Goal: Task Accomplishment & Management: Manage account settings

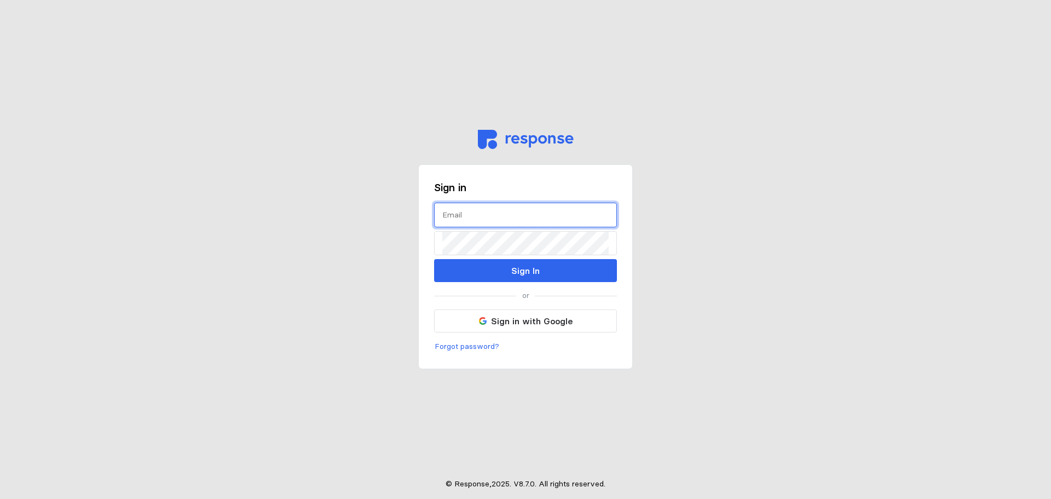
click at [456, 222] on input "text" at bounding box center [525, 215] width 166 height 24
type input "prijon@wsinc.com"
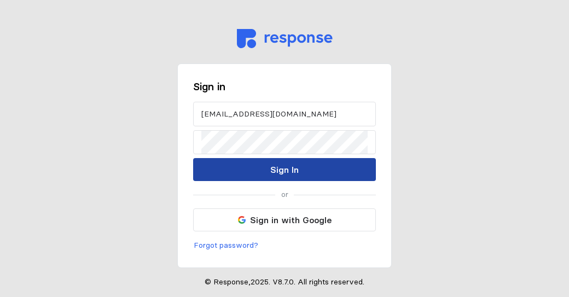
click at [274, 170] on p "Sign In" at bounding box center [284, 170] width 28 height 14
